Goal: Task Accomplishment & Management: Use online tool/utility

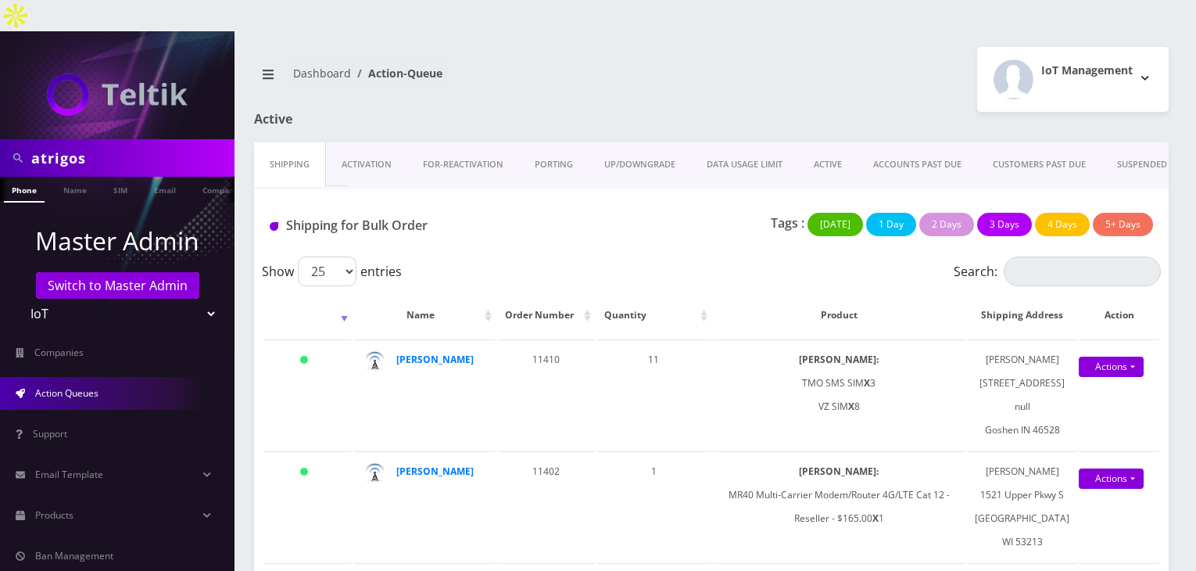
scroll to position [260, 0]
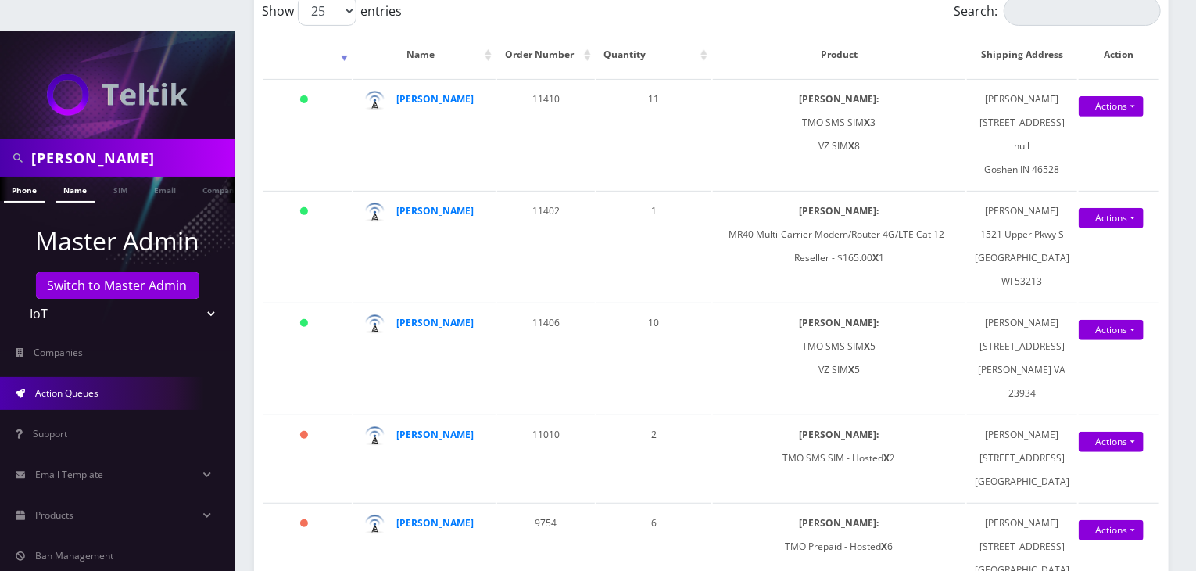
type input "[PERSON_NAME]"
click at [68, 177] on link "Name" at bounding box center [75, 190] width 39 height 26
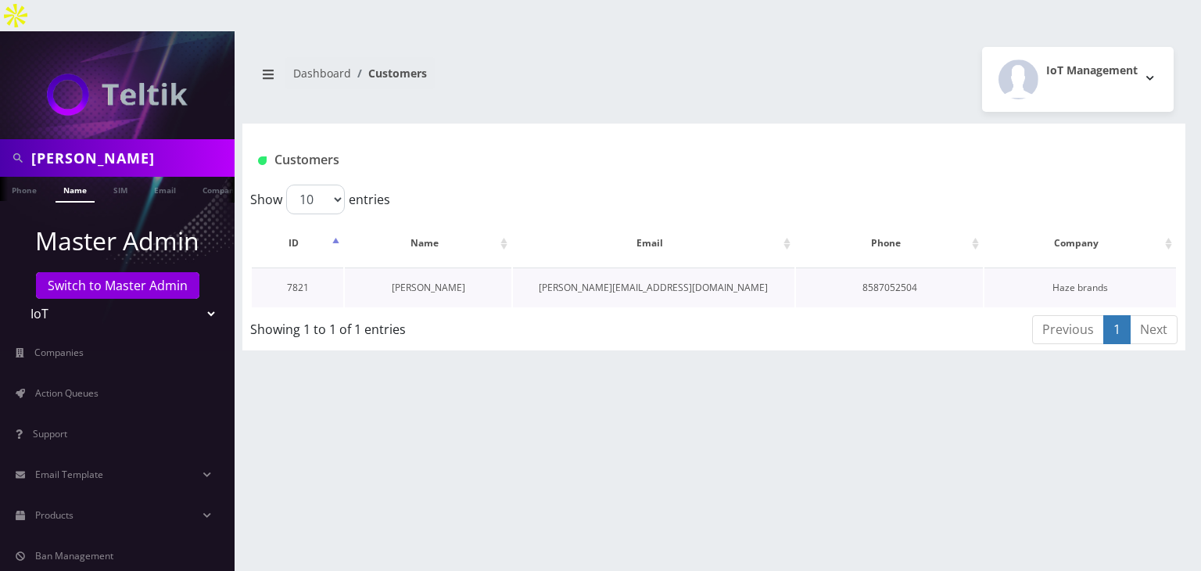
click at [425, 281] on link "Carl Saling" at bounding box center [428, 287] width 73 height 13
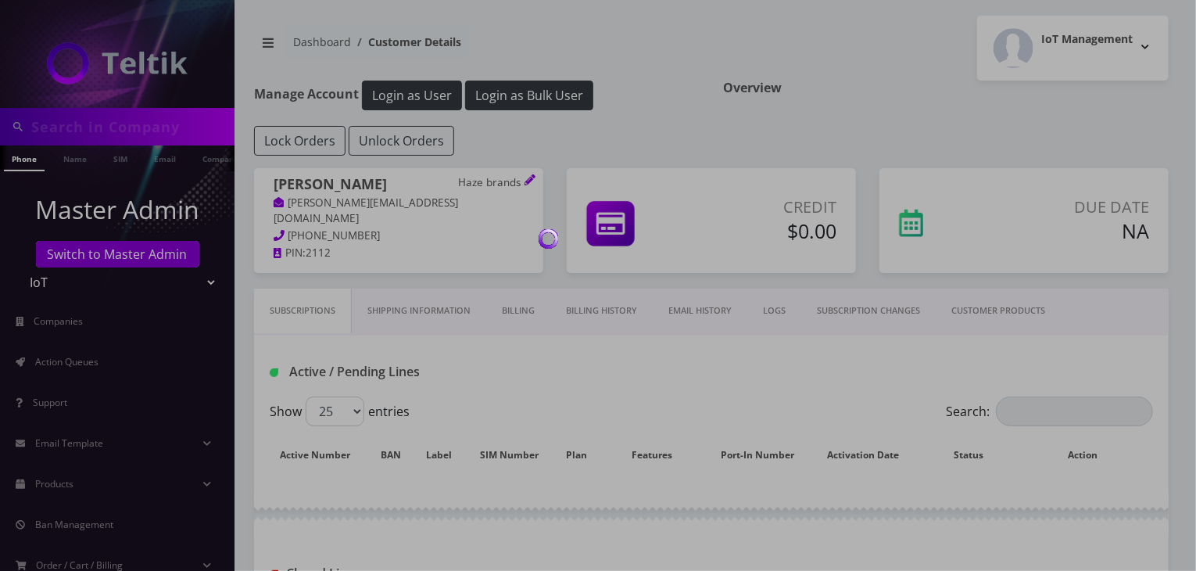
type input "[PERSON_NAME]"
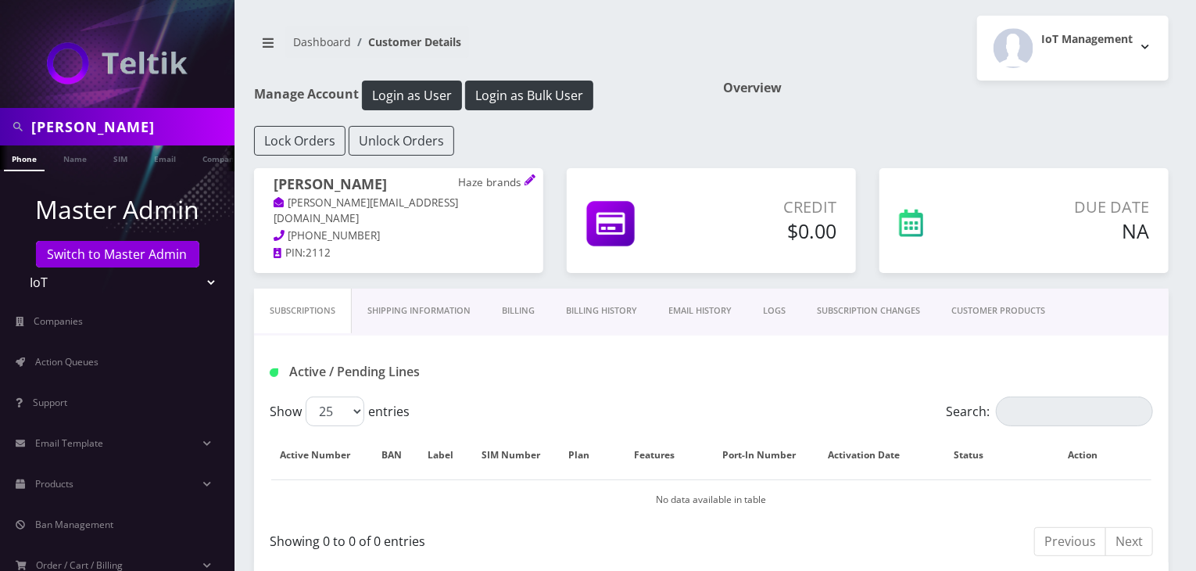
click at [582, 311] on link "Billing History" at bounding box center [601, 310] width 102 height 45
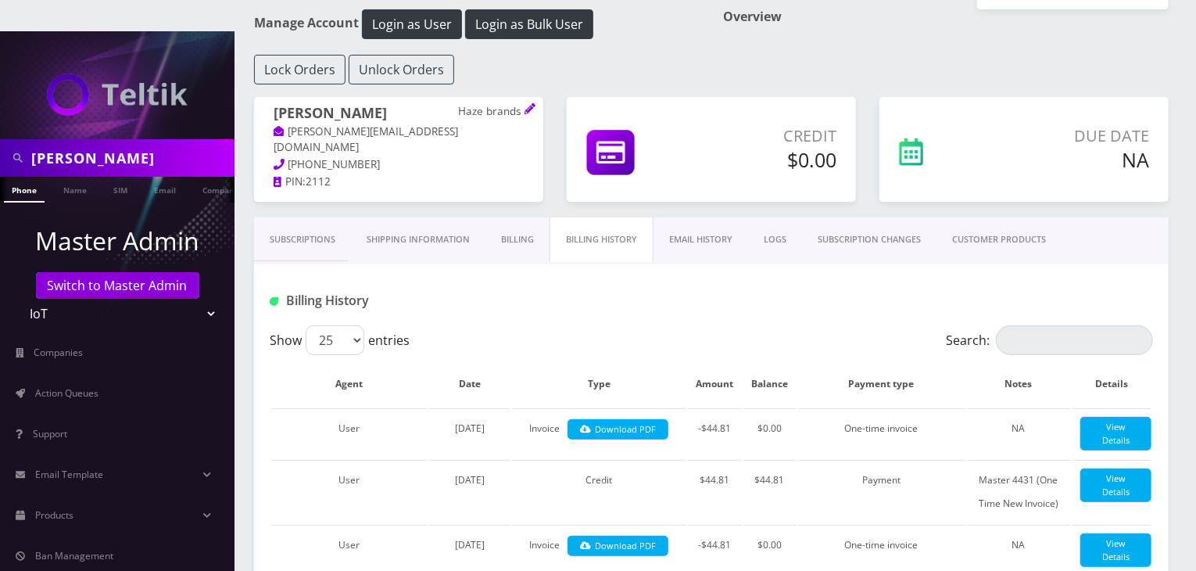
scroll to position [130, 0]
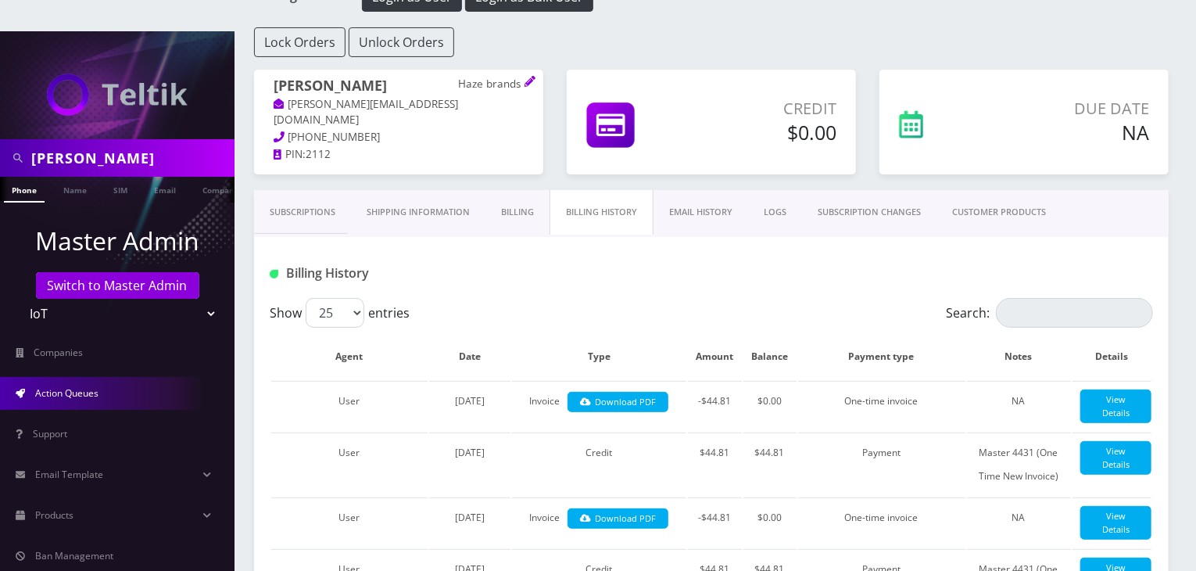
click at [82, 377] on link "Action Queues" at bounding box center [117, 393] width 235 height 33
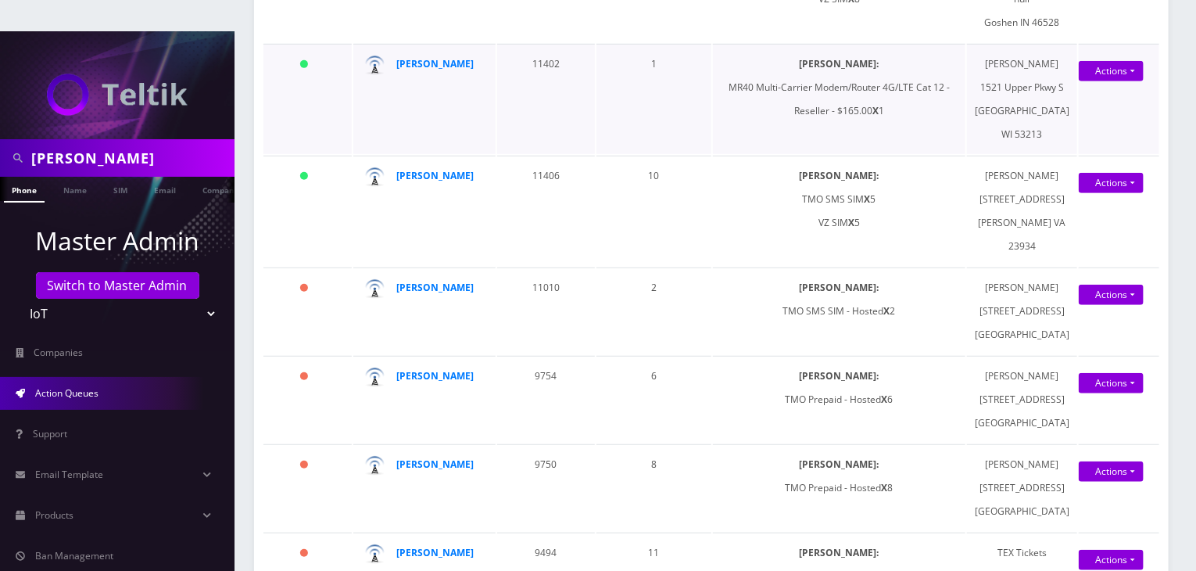
scroll to position [260, 0]
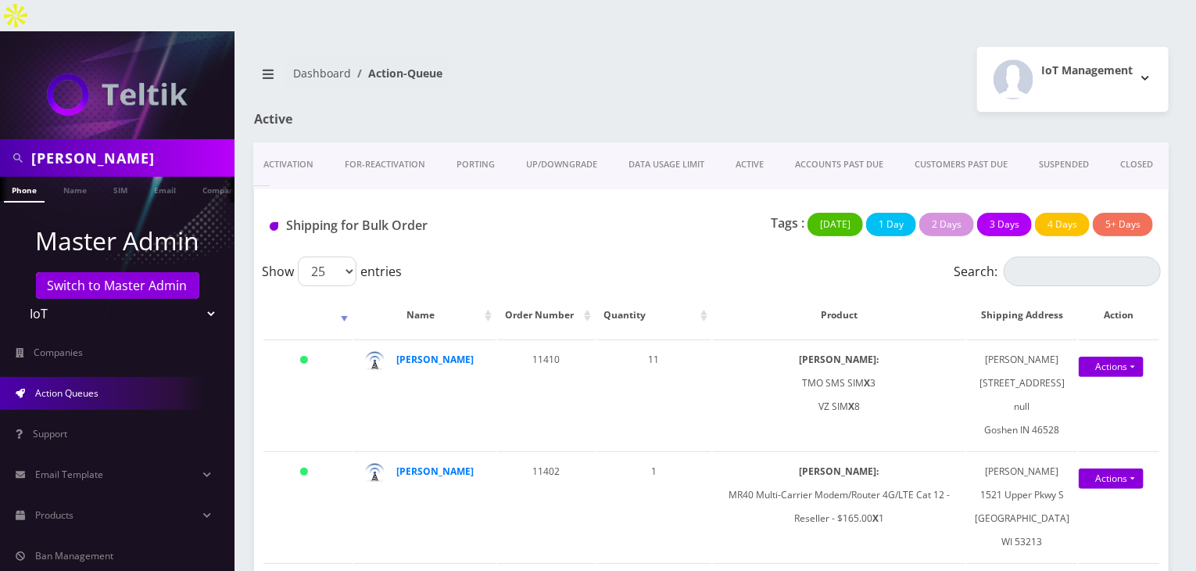
scroll to position [0, 28]
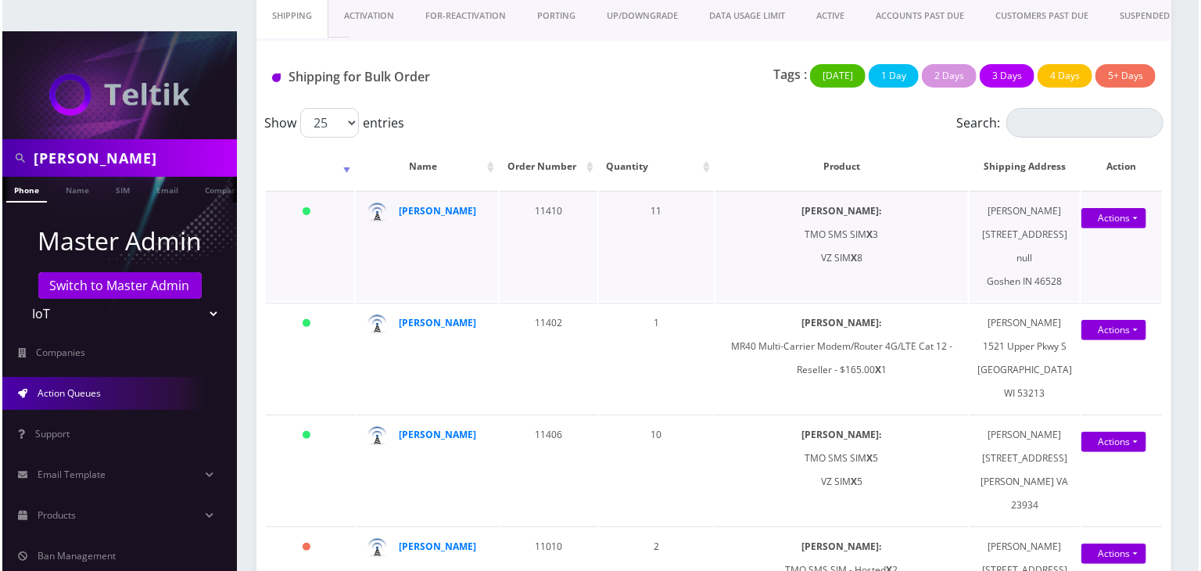
scroll to position [260, 0]
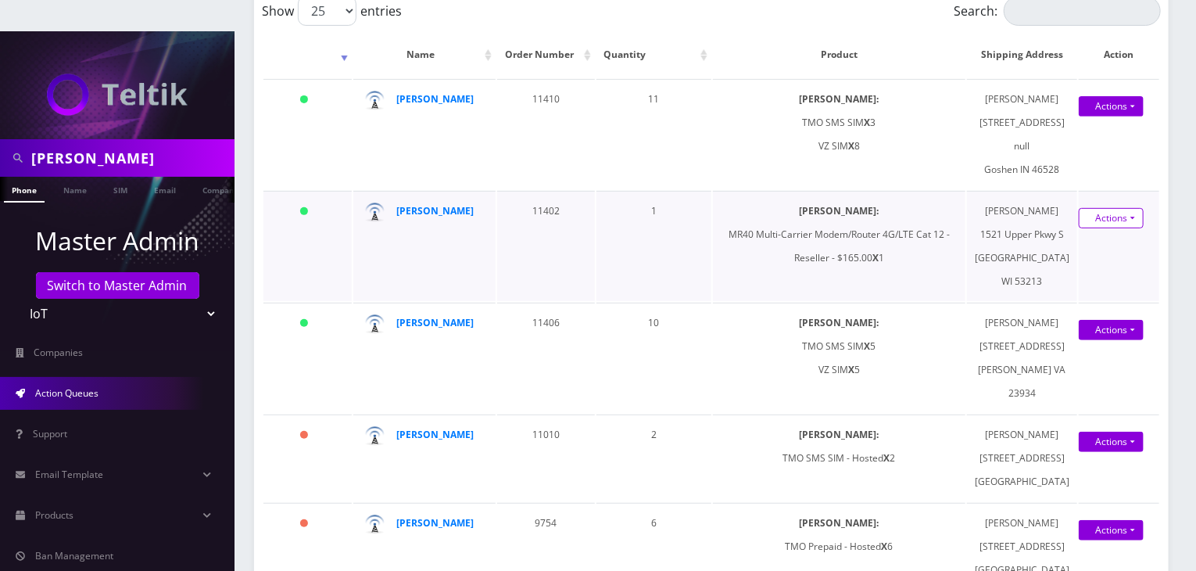
click at [1091, 228] on link "Actions" at bounding box center [1111, 218] width 65 height 20
click at [1092, 259] on link "Shipped" at bounding box center [1102, 246] width 125 height 23
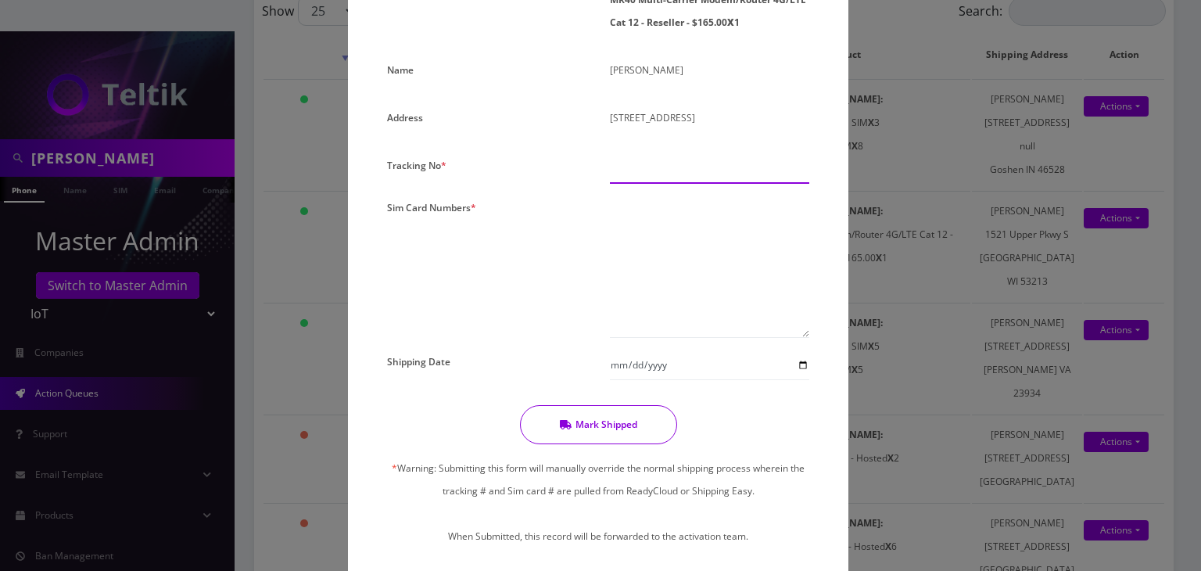
click at [654, 170] on input "text" at bounding box center [709, 169] width 199 height 30
paste input "392822964402"
type input "392822964402"
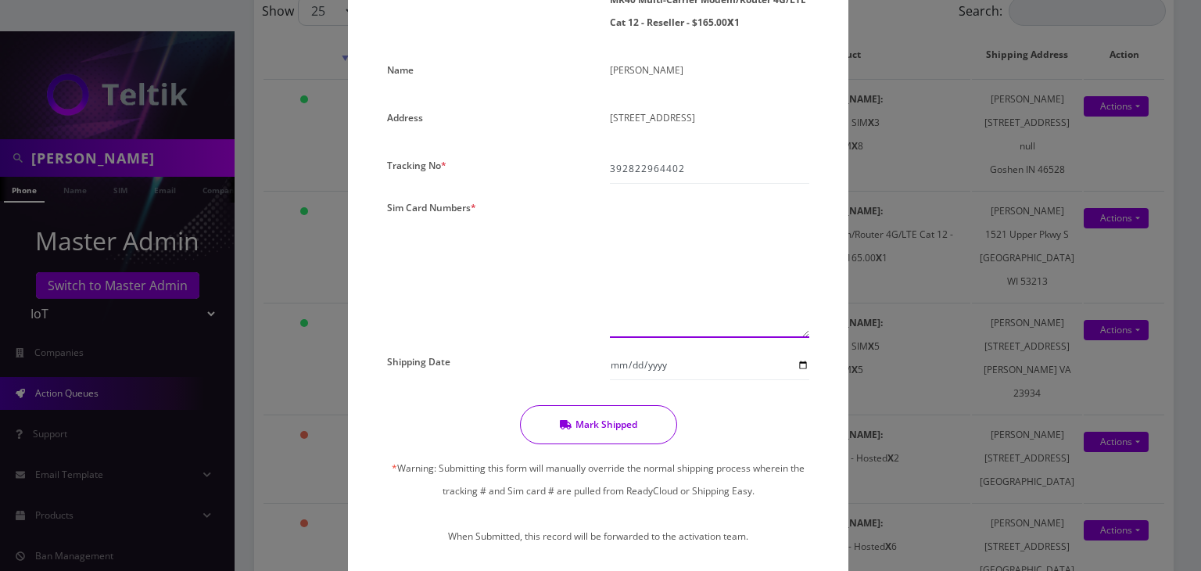
click at [718, 244] on textarea at bounding box center [709, 266] width 199 height 141
paste textarea "0000000000000000"
type textarea "00000000000000010981"
click at [805, 362] on input "Shipping Date" at bounding box center [709, 365] width 199 height 30
type input "2025-09-03"
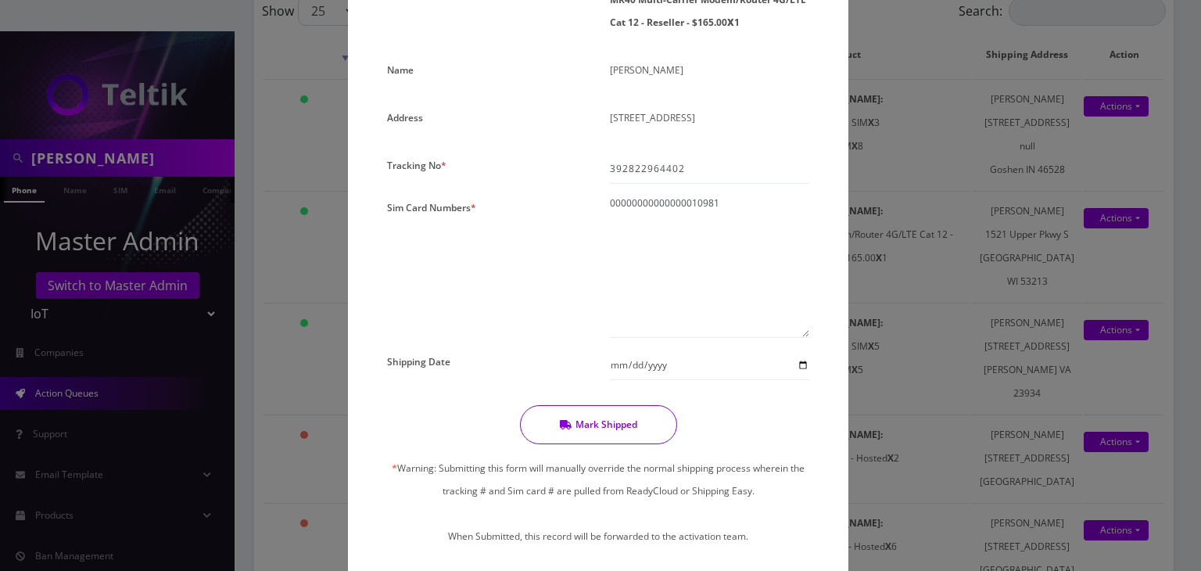
click at [615, 418] on button "Mark Shipped" at bounding box center [598, 424] width 157 height 39
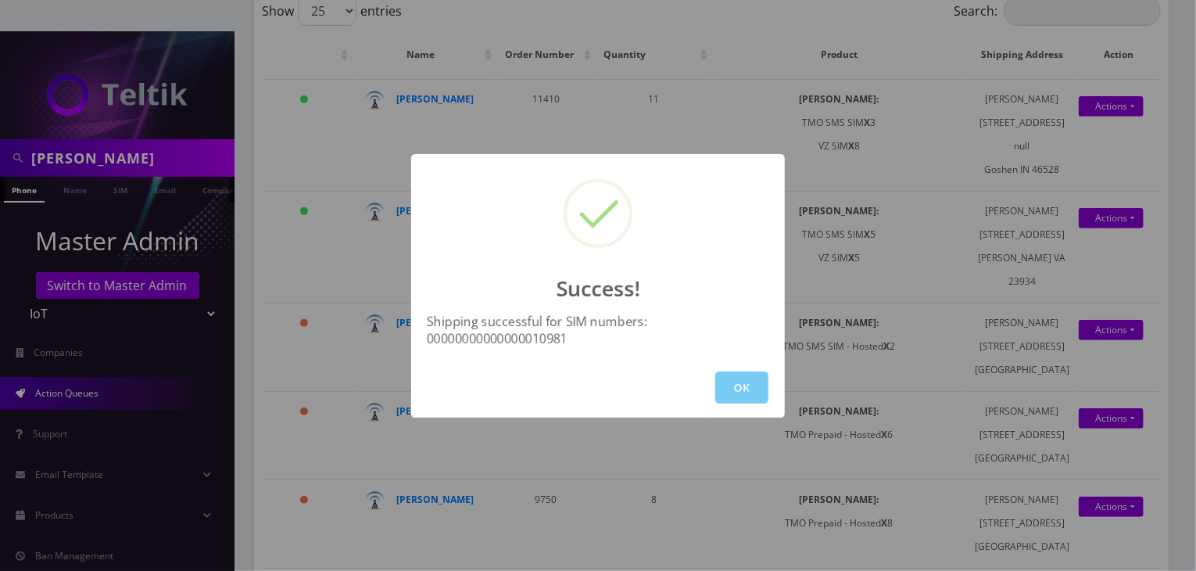
click at [754, 391] on button "OK" at bounding box center [741, 387] width 53 height 32
